Goal: Task Accomplishment & Management: Manage account settings

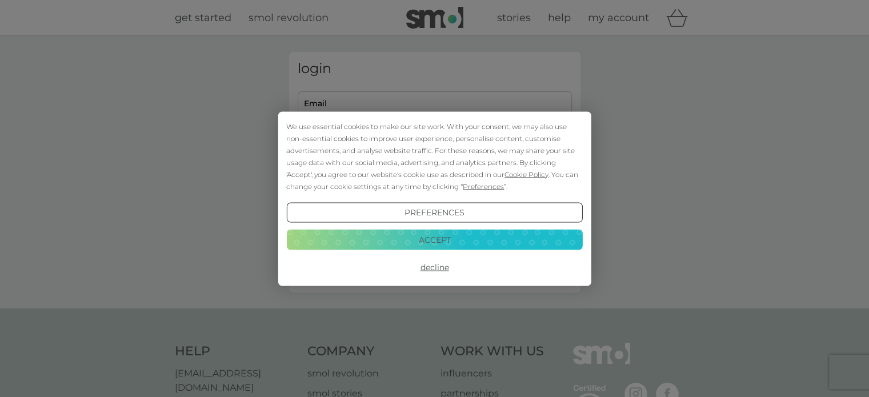
type input "[EMAIL_ADDRESS][DOMAIN_NAME]"
click at [439, 246] on button "Accept" at bounding box center [434, 240] width 296 height 21
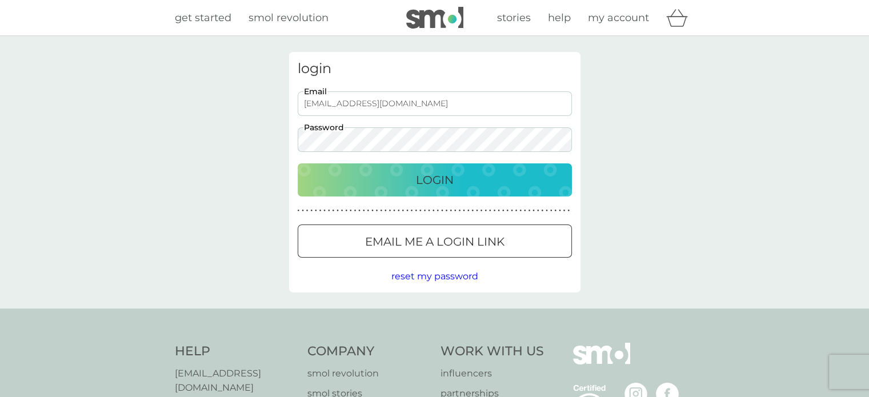
click at [423, 187] on p "Login" at bounding box center [435, 180] width 38 height 18
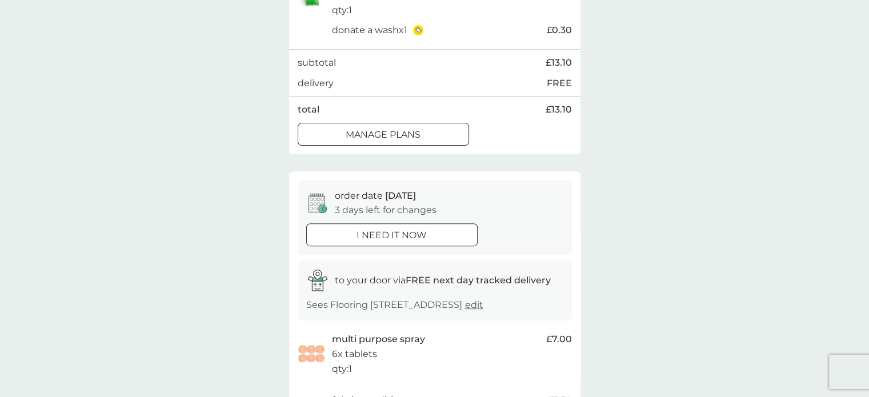
scroll to position [304, 0]
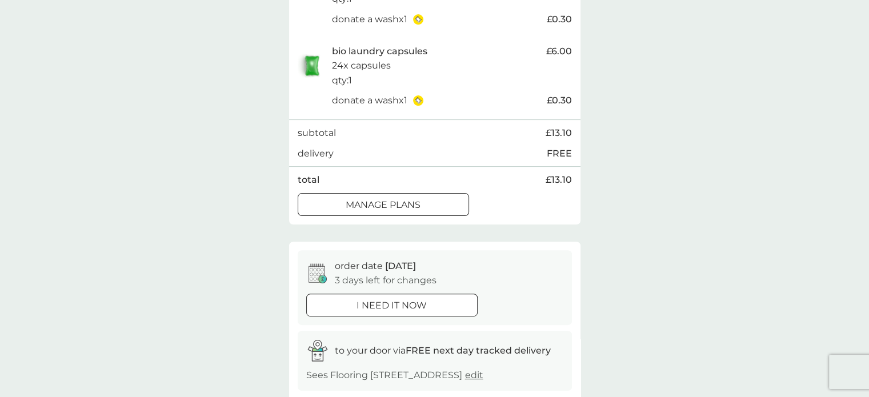
drag, startPoint x: 423, startPoint y: 204, endPoint x: 754, endPoint y: 212, distance: 331.3
click at [423, 204] on div "manage plans" at bounding box center [383, 205] width 170 height 15
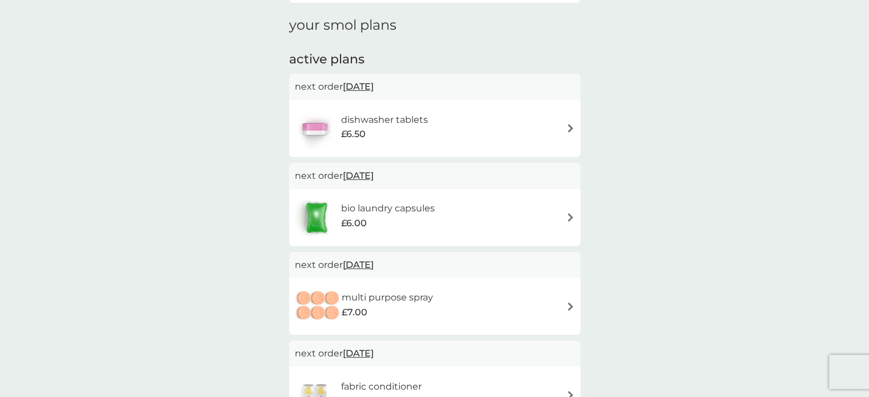
scroll to position [152, 0]
click at [373, 86] on span "12 Oct 2025" at bounding box center [358, 88] width 31 height 22
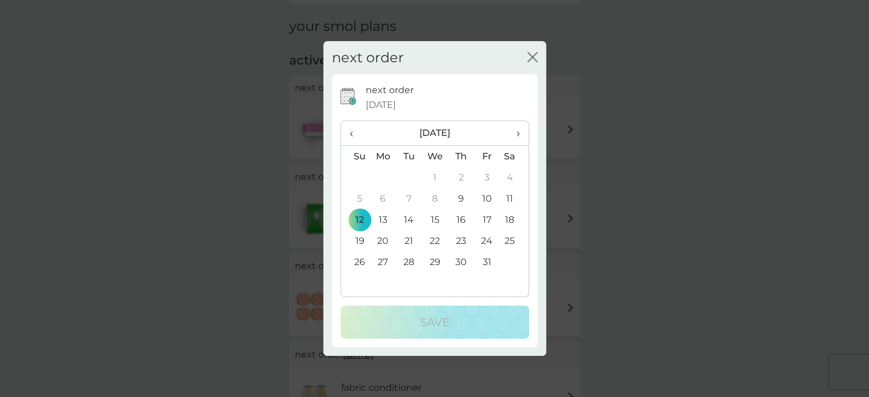
click at [528, 66] on div "next order close" at bounding box center [434, 58] width 223 height 34
click at [529, 59] on icon "close" at bounding box center [530, 57] width 5 height 9
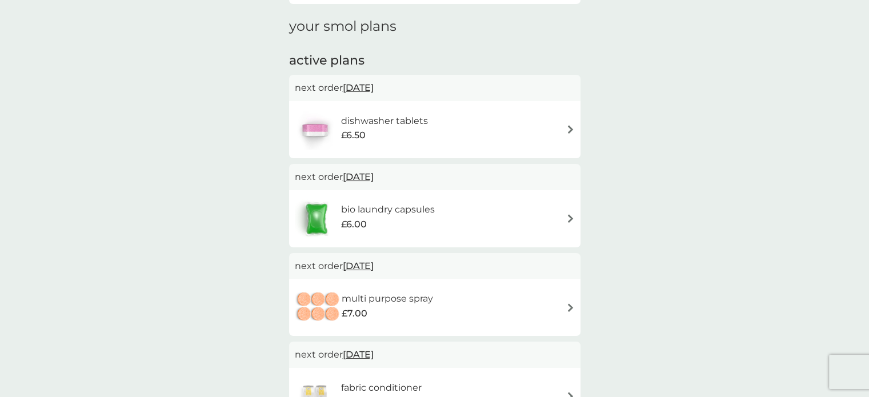
click at [573, 127] on div "dishwasher tablets £6.50" at bounding box center [434, 129] width 291 height 57
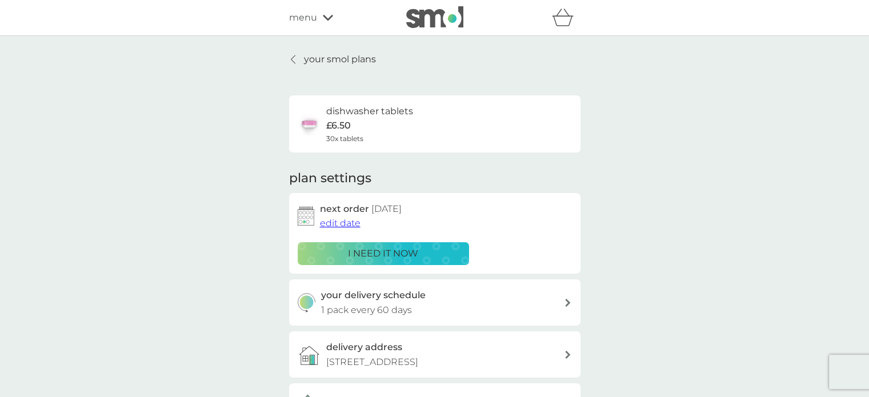
click at [351, 223] on span "edit date" at bounding box center [340, 223] width 41 height 11
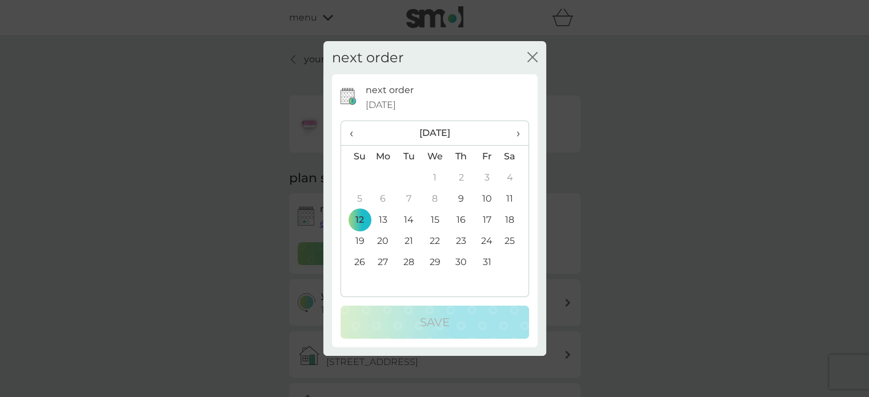
click at [517, 131] on span "›" at bounding box center [513, 133] width 11 height 24
click at [384, 175] on td "1" at bounding box center [383, 177] width 26 height 21
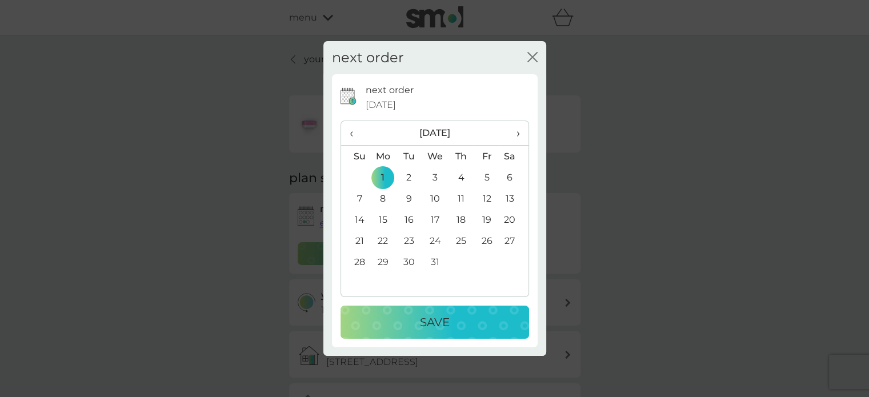
click at [455, 321] on div "Save" at bounding box center [435, 322] width 166 height 18
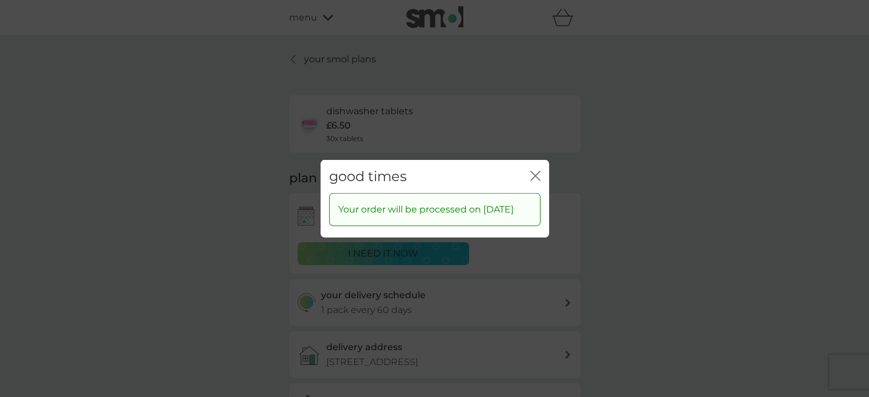
click at [532, 171] on icon "close" at bounding box center [532, 175] width 5 height 9
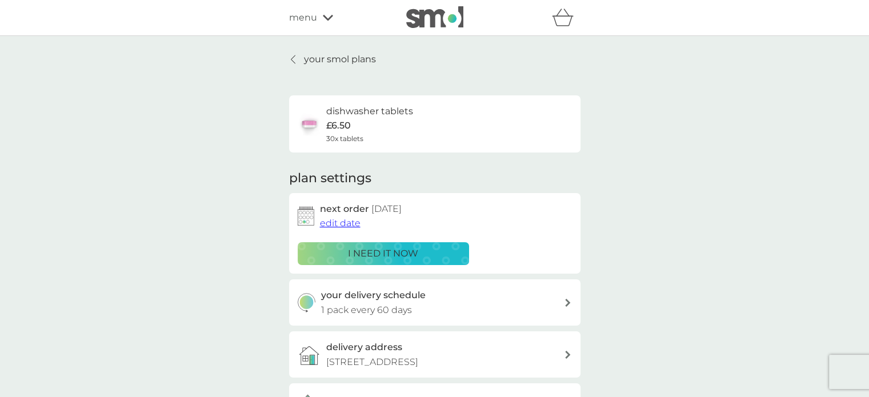
click at [320, 61] on p "your smol plans" at bounding box center [340, 59] width 72 height 15
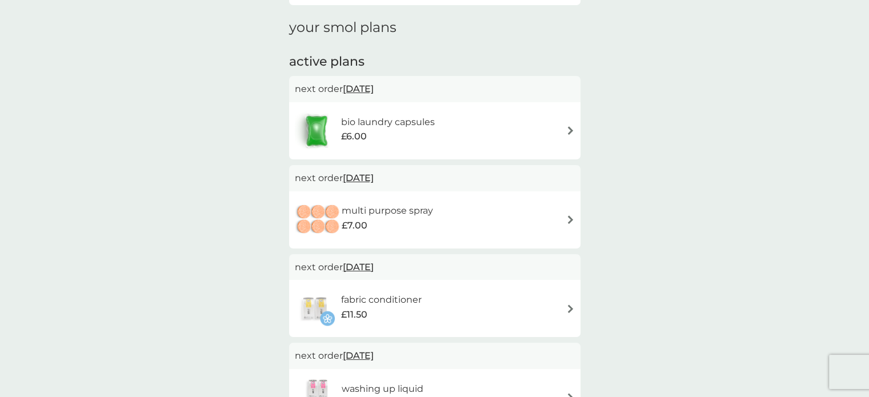
scroll to position [190, 0]
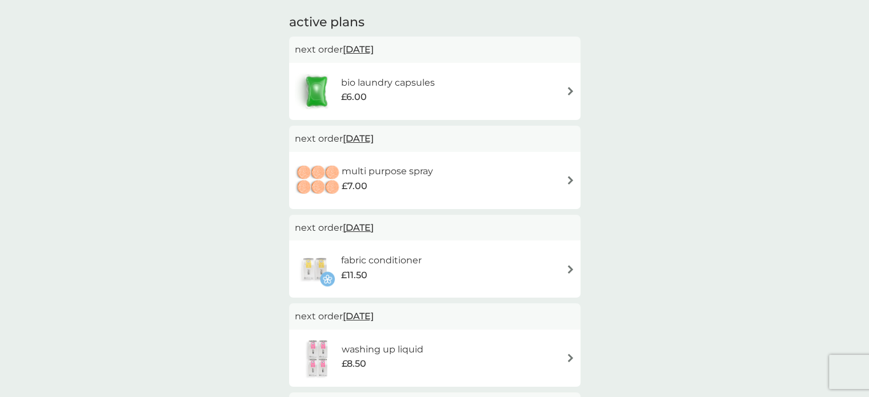
click at [571, 178] on img at bounding box center [570, 180] width 9 height 9
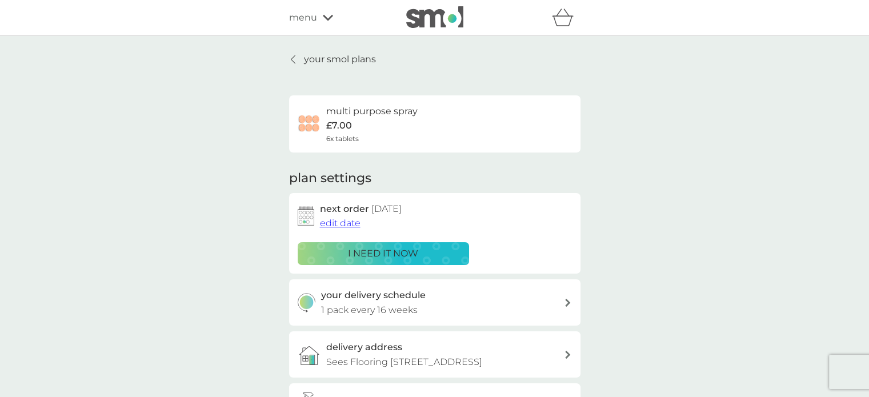
click at [343, 227] on span "edit date" at bounding box center [340, 223] width 41 height 11
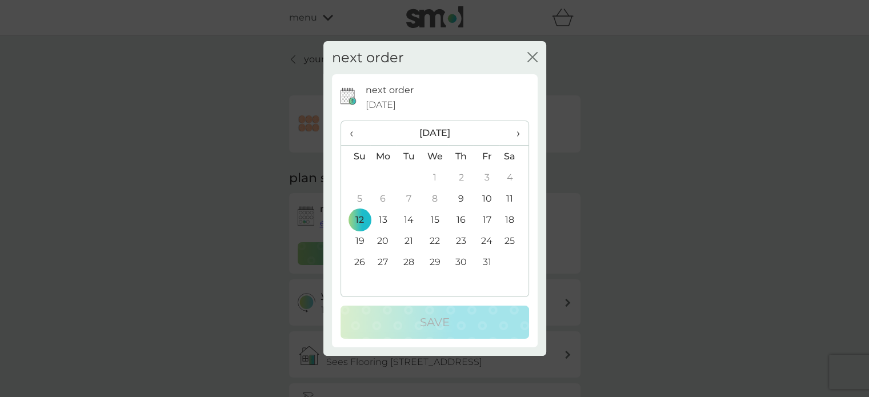
click at [516, 130] on span "›" at bounding box center [513, 133] width 11 height 24
click at [384, 180] on td "1" at bounding box center [383, 177] width 26 height 21
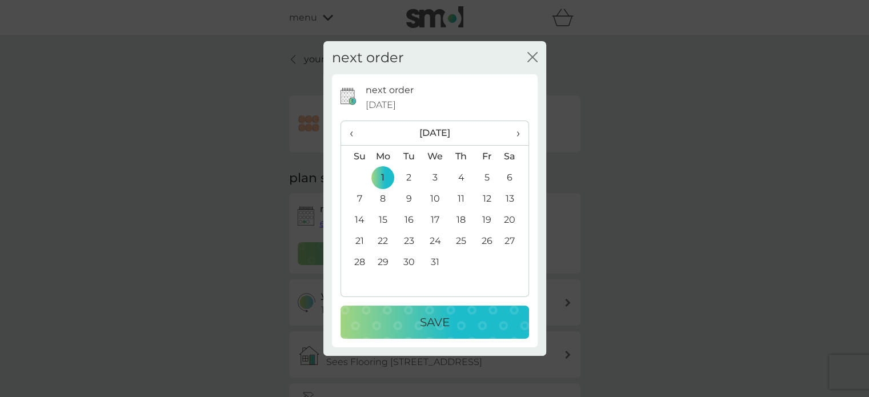
click at [439, 329] on p "Save" at bounding box center [435, 322] width 30 height 18
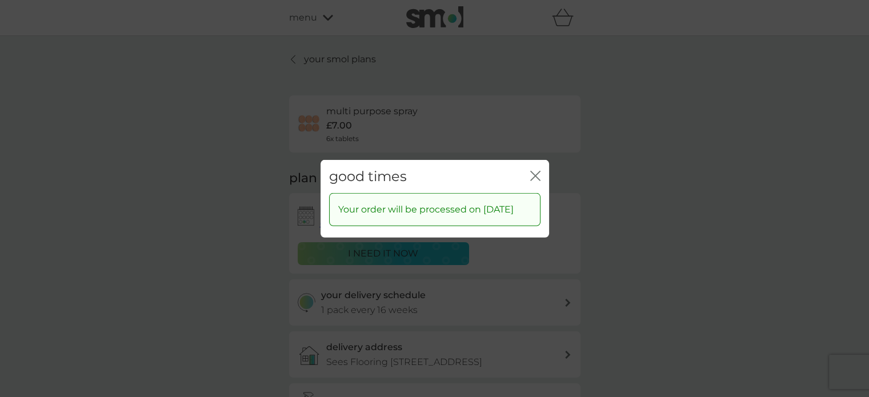
click at [531, 171] on icon "close" at bounding box center [532, 175] width 5 height 9
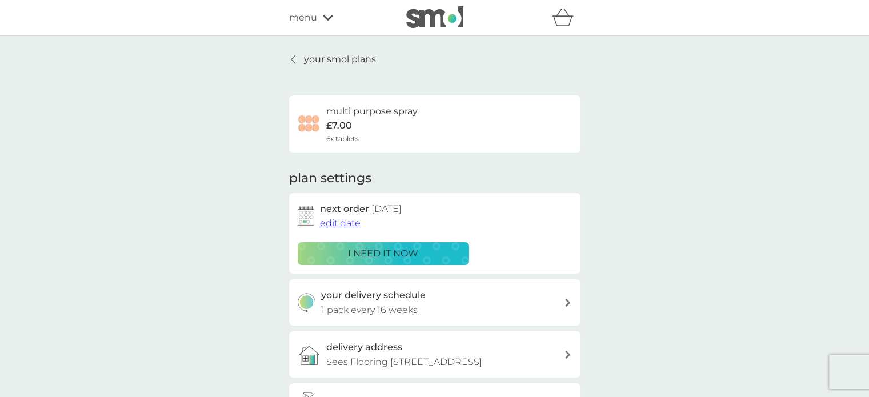
click at [308, 61] on p "your smol plans" at bounding box center [340, 59] width 72 height 15
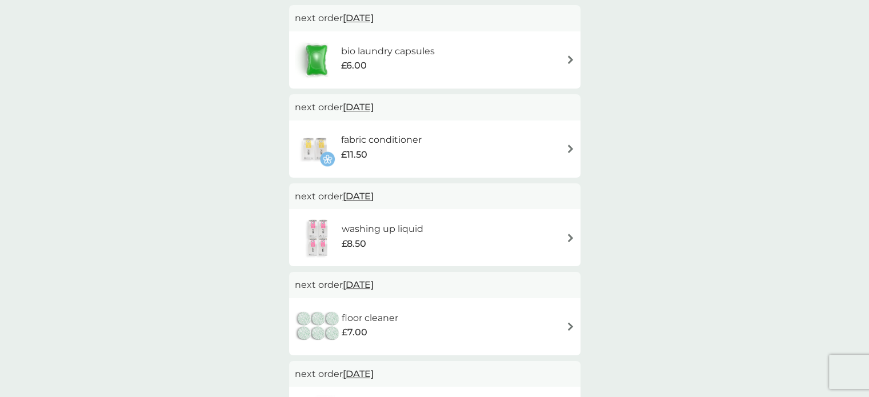
scroll to position [228, 0]
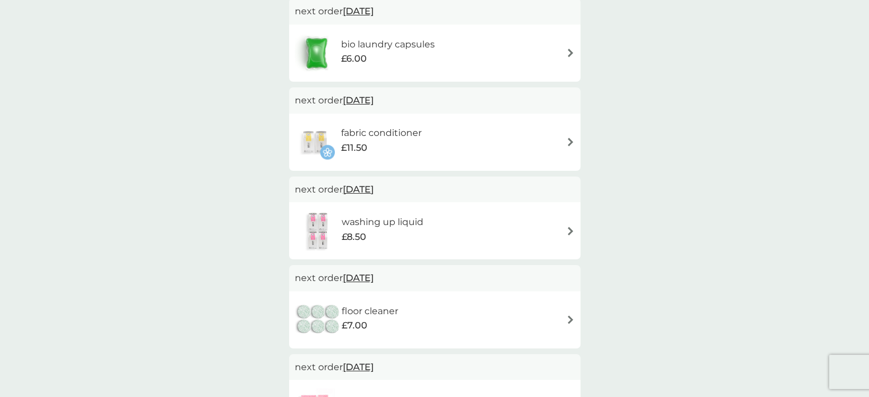
click at [568, 148] on div "fabric conditioner £11.50" at bounding box center [435, 142] width 280 height 40
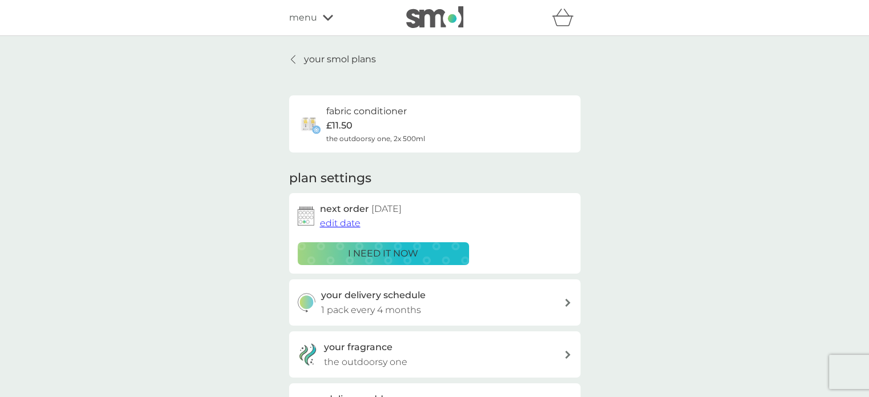
click at [335, 226] on span "edit date" at bounding box center [340, 223] width 41 height 11
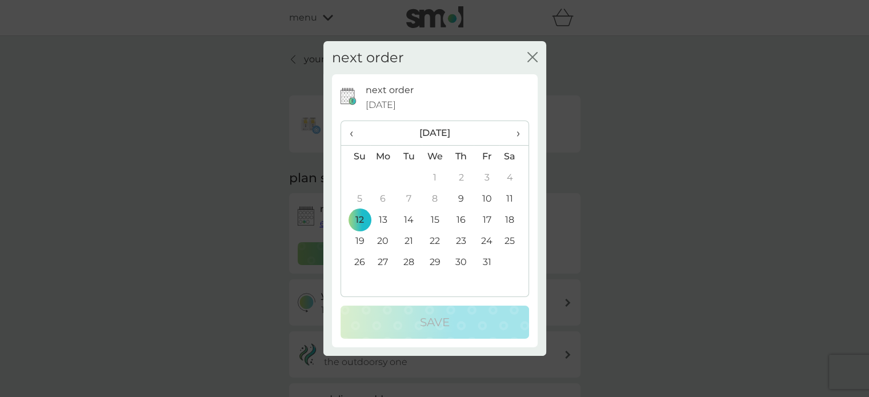
click at [516, 136] on span "›" at bounding box center [513, 133] width 11 height 24
click at [515, 135] on span "›" at bounding box center [513, 133] width 11 height 24
click at [380, 172] on td "1" at bounding box center [383, 177] width 26 height 21
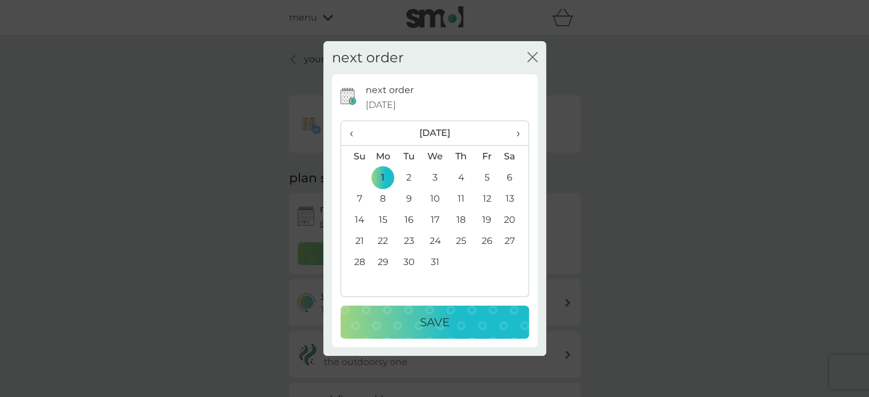
click at [457, 323] on div "Save" at bounding box center [435, 322] width 166 height 18
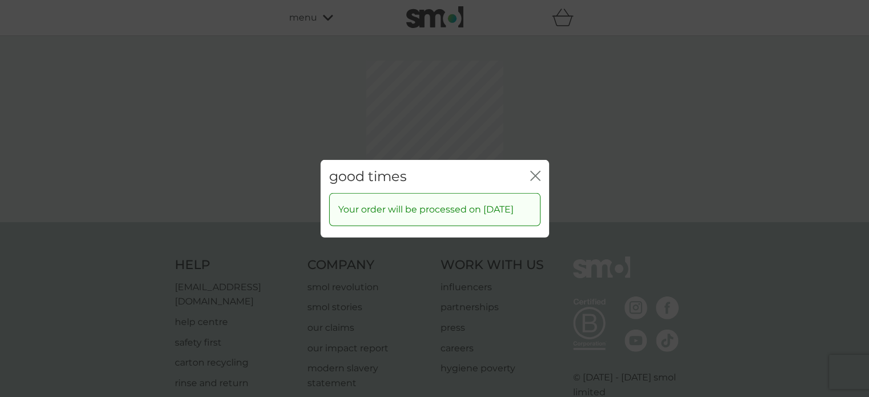
click at [540, 168] on div "good times close" at bounding box center [434, 176] width 228 height 34
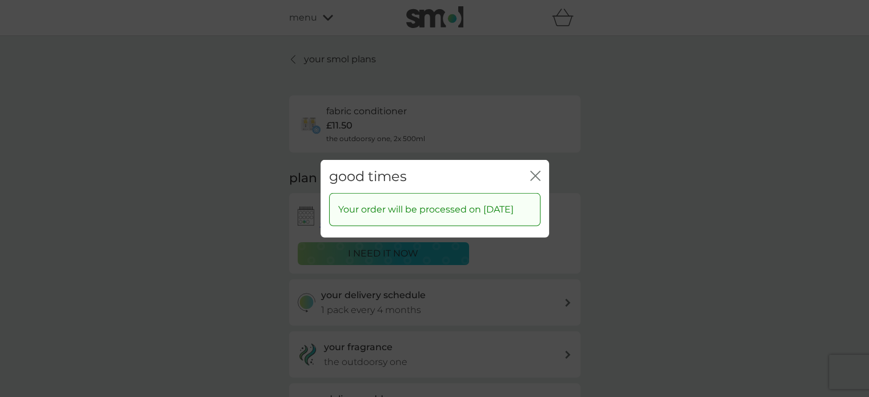
click at [532, 170] on icon "close" at bounding box center [535, 175] width 10 height 10
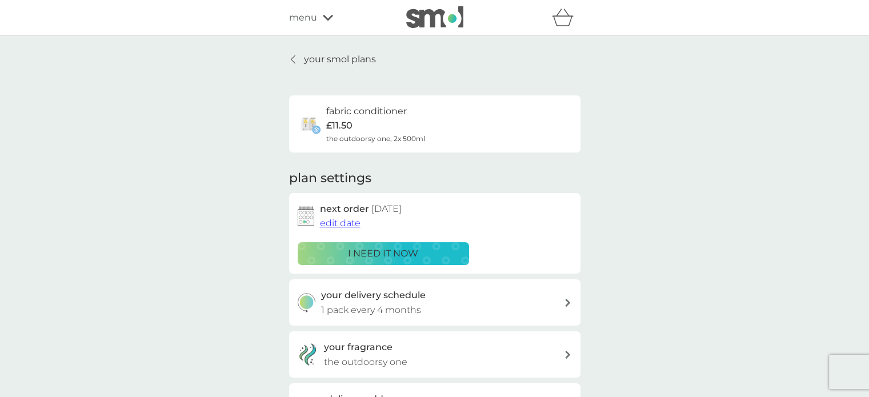
click at [292, 59] on icon at bounding box center [293, 59] width 5 height 9
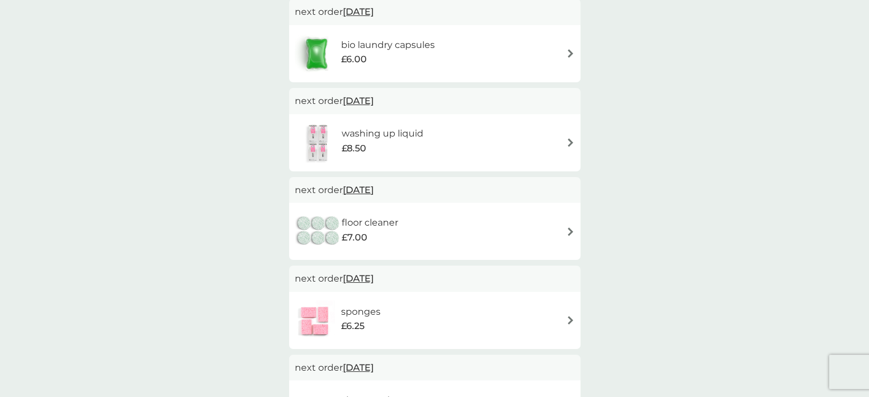
scroll to position [228, 0]
click at [570, 138] on img at bounding box center [570, 142] width 9 height 9
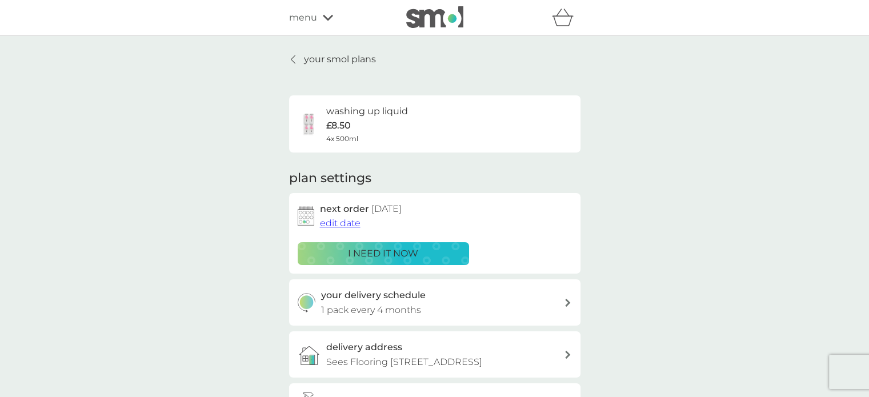
click at [354, 228] on span "edit date" at bounding box center [340, 223] width 41 height 11
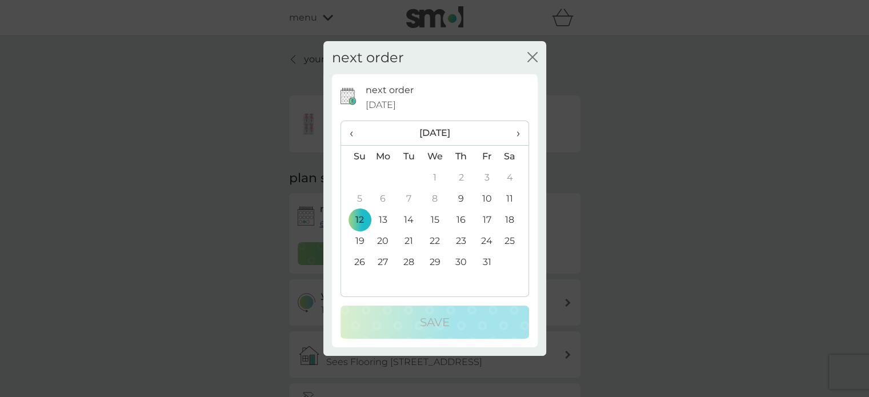
click at [517, 134] on span "›" at bounding box center [513, 133] width 11 height 24
click at [383, 175] on td "1" at bounding box center [383, 177] width 26 height 21
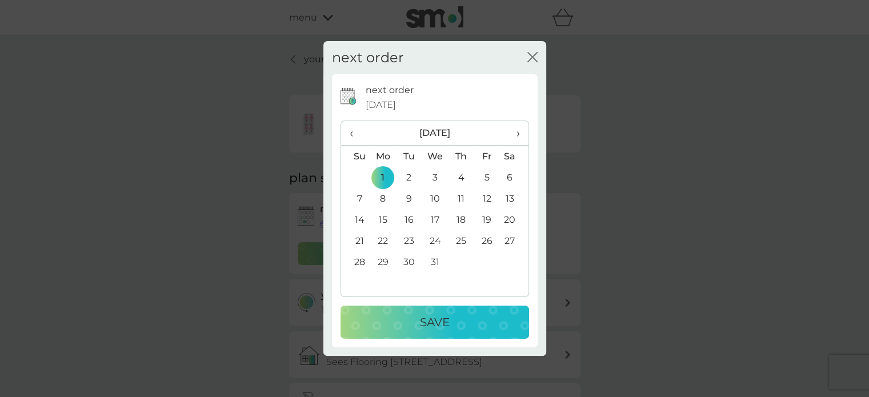
click at [450, 313] on div "Save" at bounding box center [435, 322] width 166 height 18
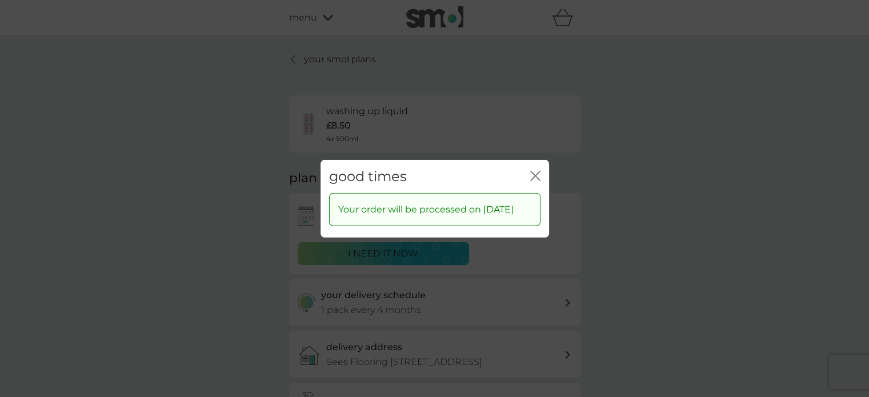
click at [533, 170] on icon "close" at bounding box center [535, 175] width 10 height 10
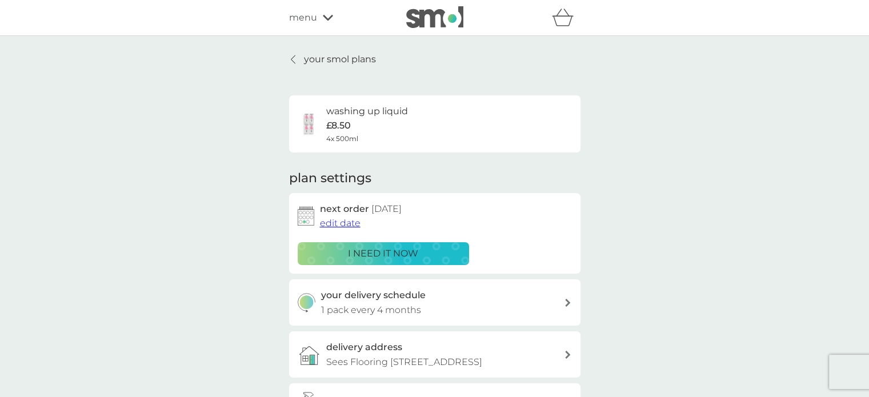
click at [290, 55] on div at bounding box center [294, 59] width 8 height 9
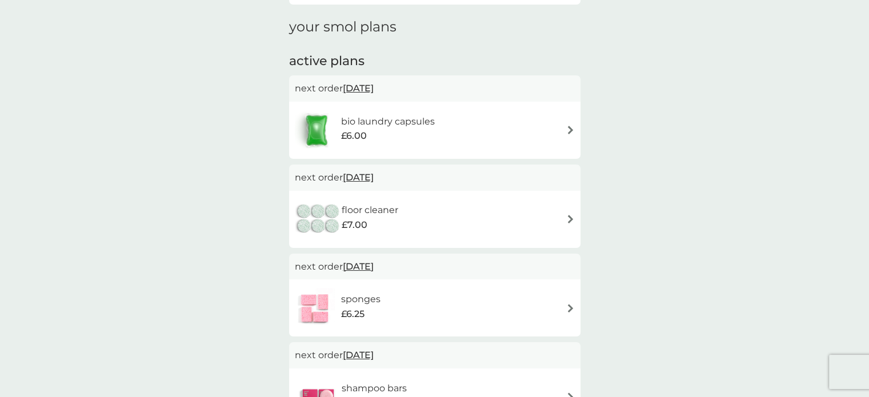
scroll to position [152, 0]
click at [567, 217] on img at bounding box center [570, 218] width 9 height 9
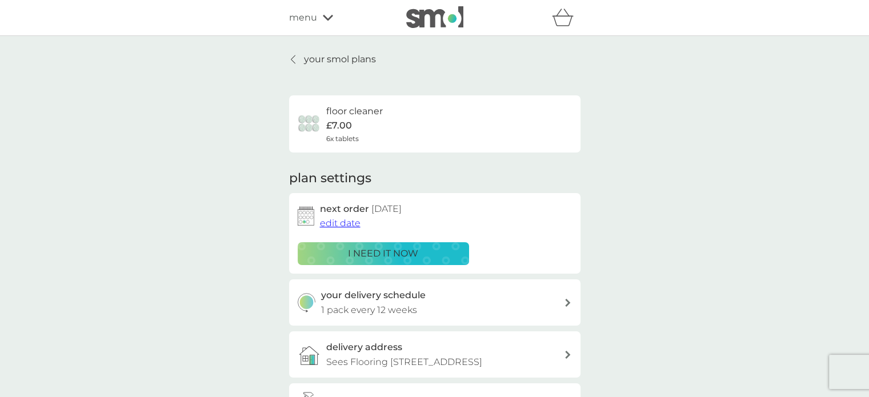
click at [343, 227] on span "edit date" at bounding box center [340, 223] width 41 height 11
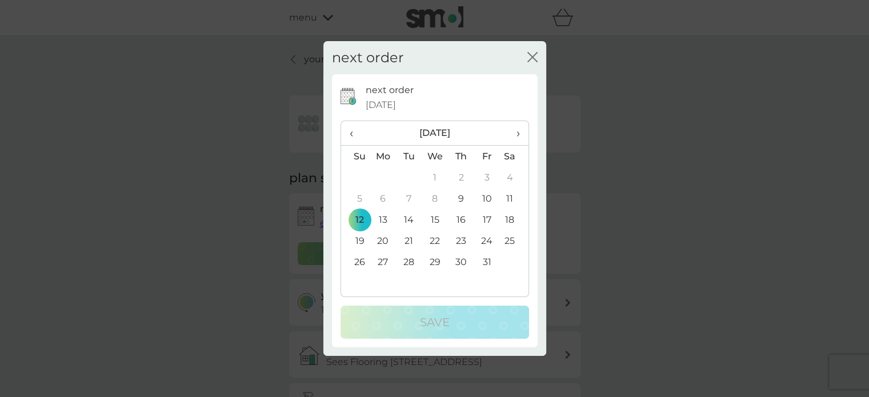
click at [518, 133] on span "›" at bounding box center [513, 133] width 11 height 24
click at [516, 133] on span "›" at bounding box center [513, 133] width 11 height 24
click at [379, 175] on td "1" at bounding box center [383, 177] width 26 height 21
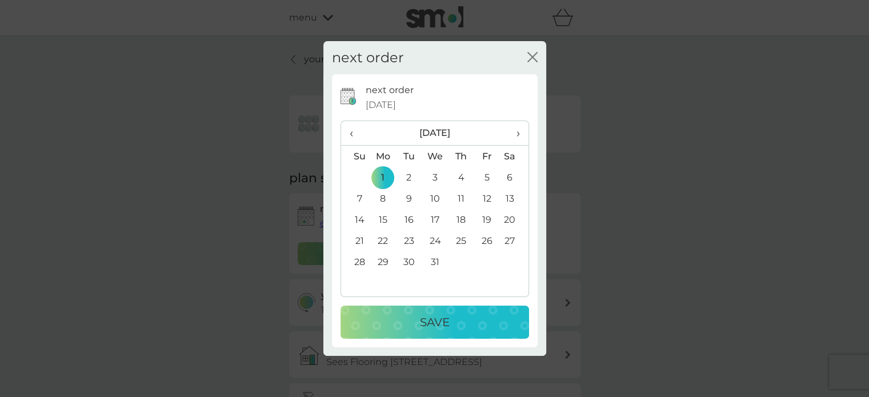
click at [440, 331] on button "Save" at bounding box center [434, 322] width 188 height 33
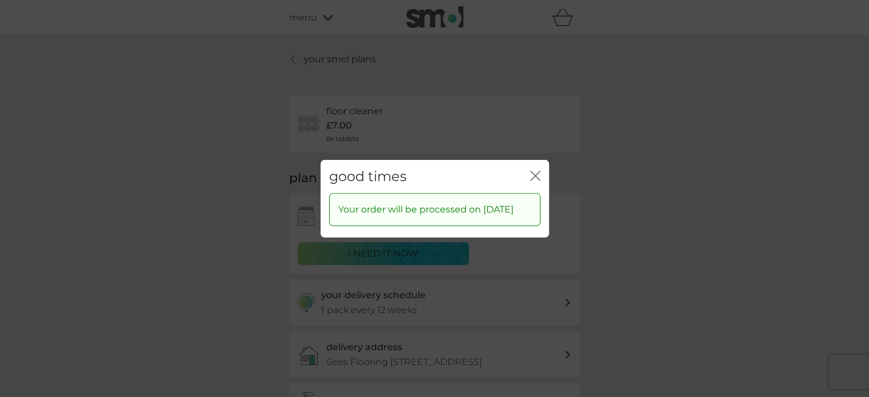
click at [536, 171] on icon "close" at bounding box center [537, 175] width 5 height 9
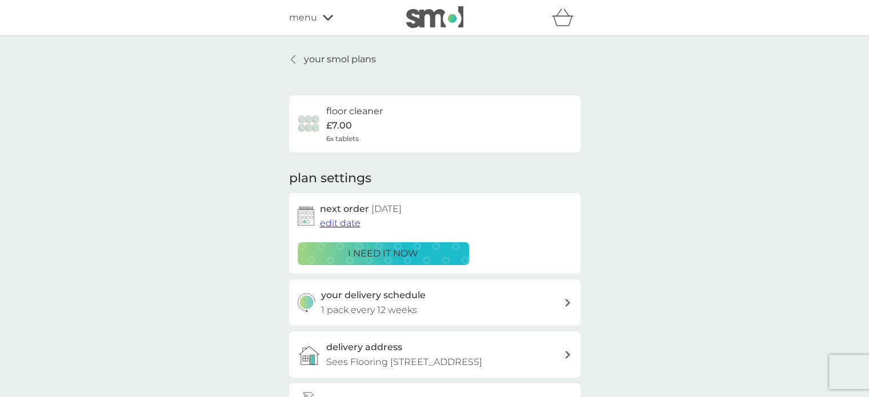
click at [347, 226] on span "edit date" at bounding box center [340, 223] width 41 height 11
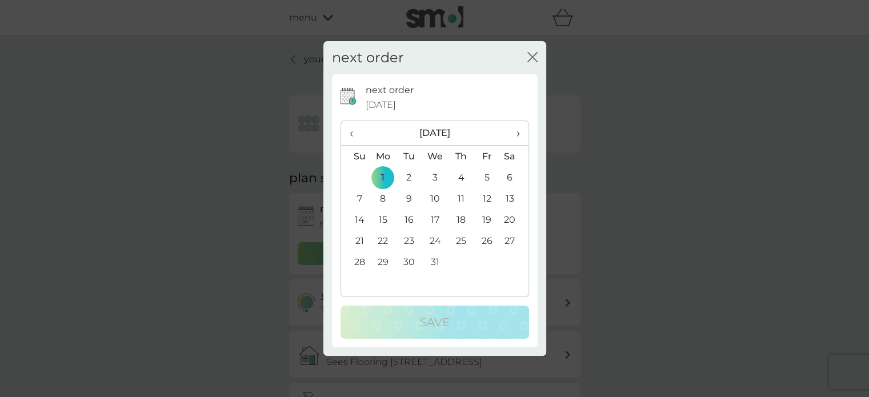
click at [537, 57] on icon "close" at bounding box center [532, 57] width 10 height 10
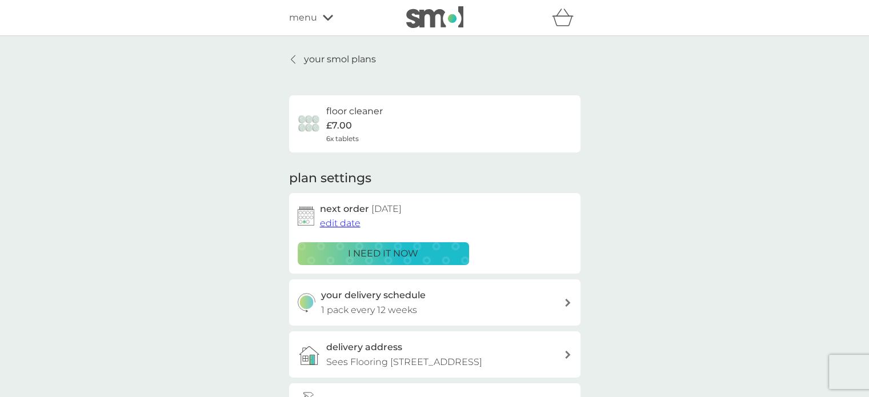
click at [336, 55] on p "your smol plans" at bounding box center [340, 59] width 72 height 15
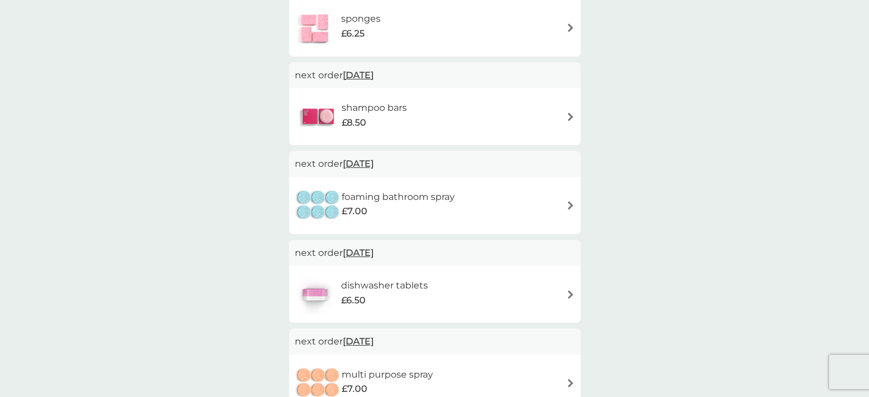
scroll to position [343, 0]
